Goal: Navigation & Orientation: Find specific page/section

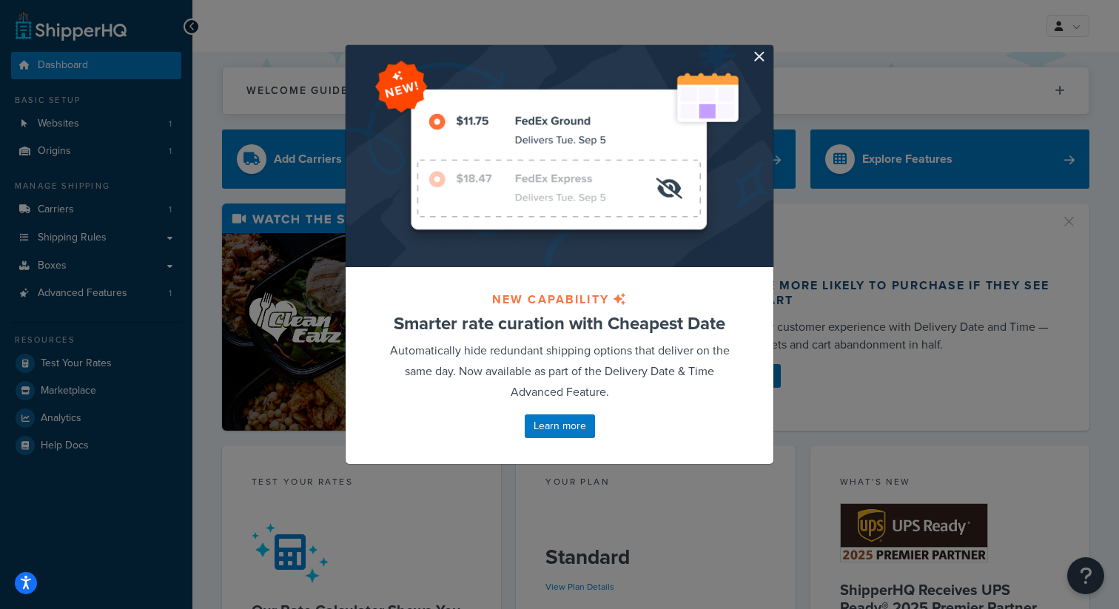
click at [766, 54] on div at bounding box center [560, 156] width 428 height 222
click at [770, 49] on button "button" at bounding box center [772, 47] width 4 height 4
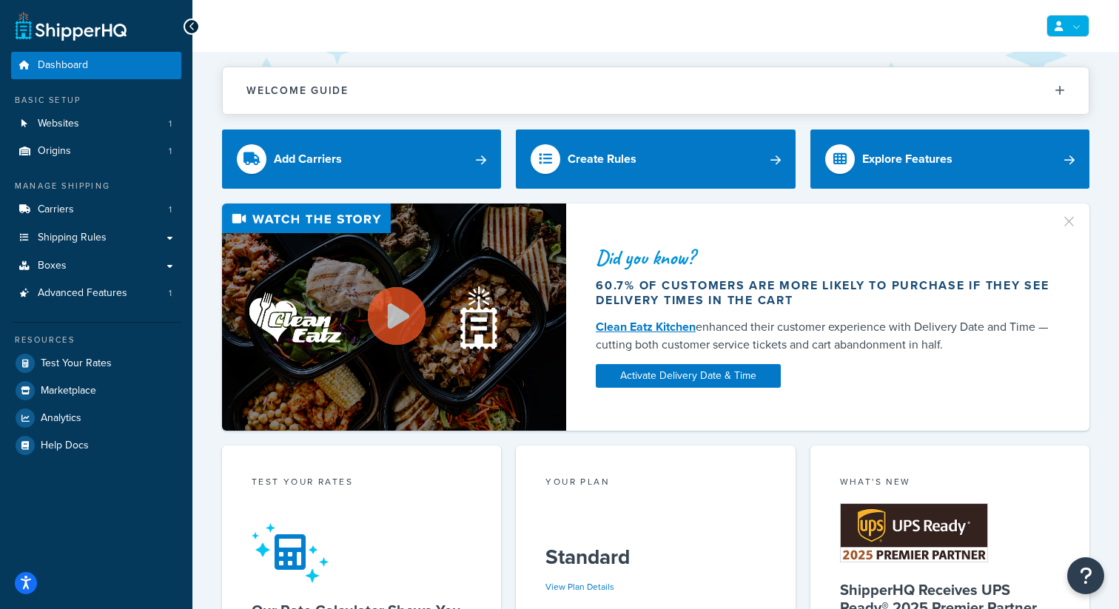
click at [1066, 30] on link at bounding box center [1068, 26] width 43 height 22
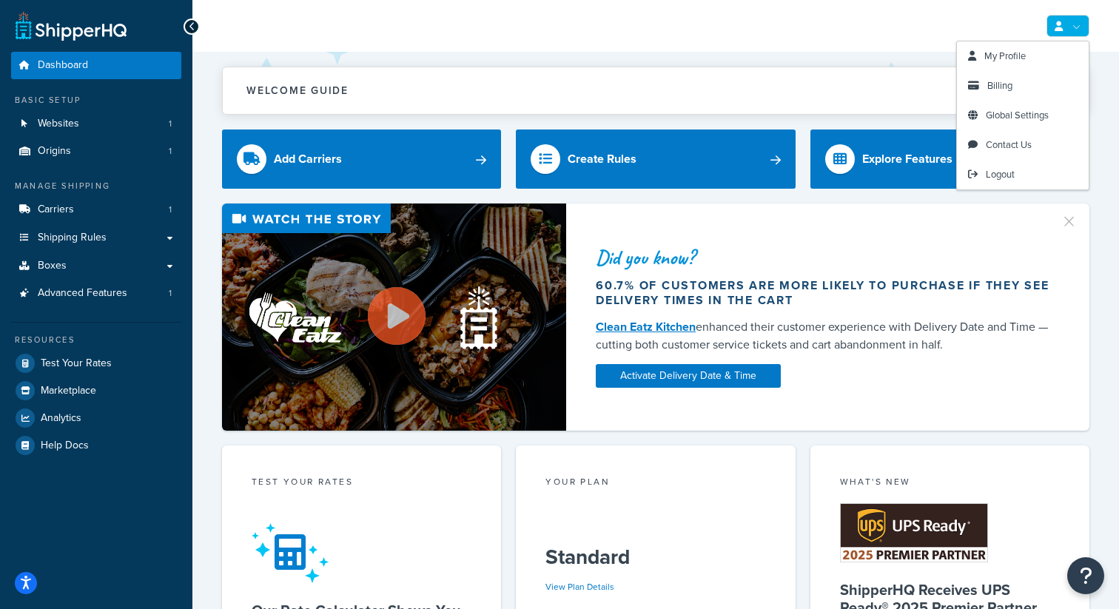
click at [1074, 29] on link at bounding box center [1068, 26] width 43 height 22
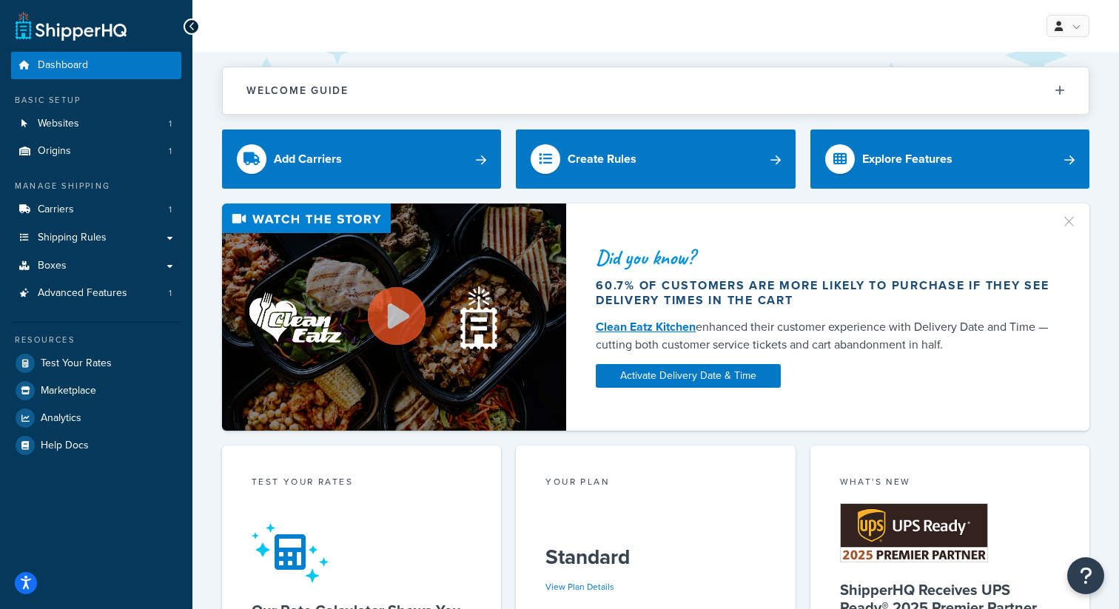
click at [442, 58] on div "Welcome Guide Recommendations ShipperHQ: An Overview Carrier Setup Shipping Rul…" at bounding box center [656, 83] width 868 height 63
